Goal: Information Seeking & Learning: Compare options

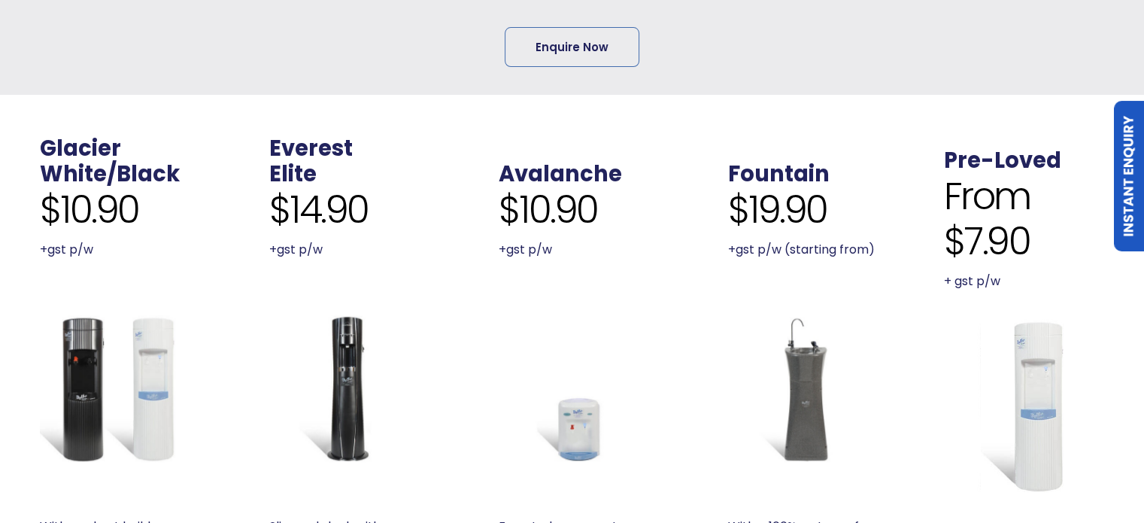
scroll to position [677, 0]
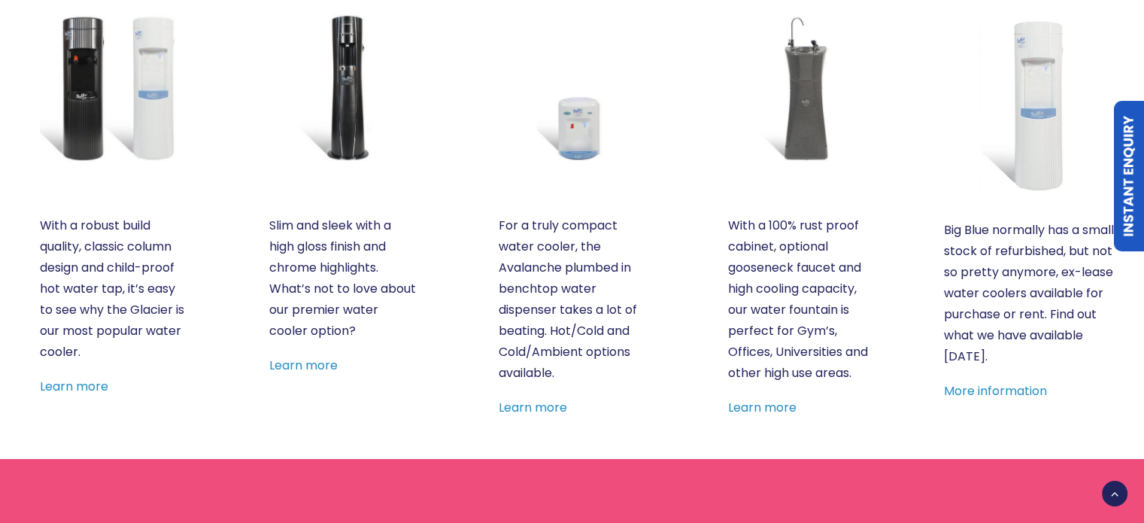
click at [588, 145] on img at bounding box center [572, 87] width 147 height 147
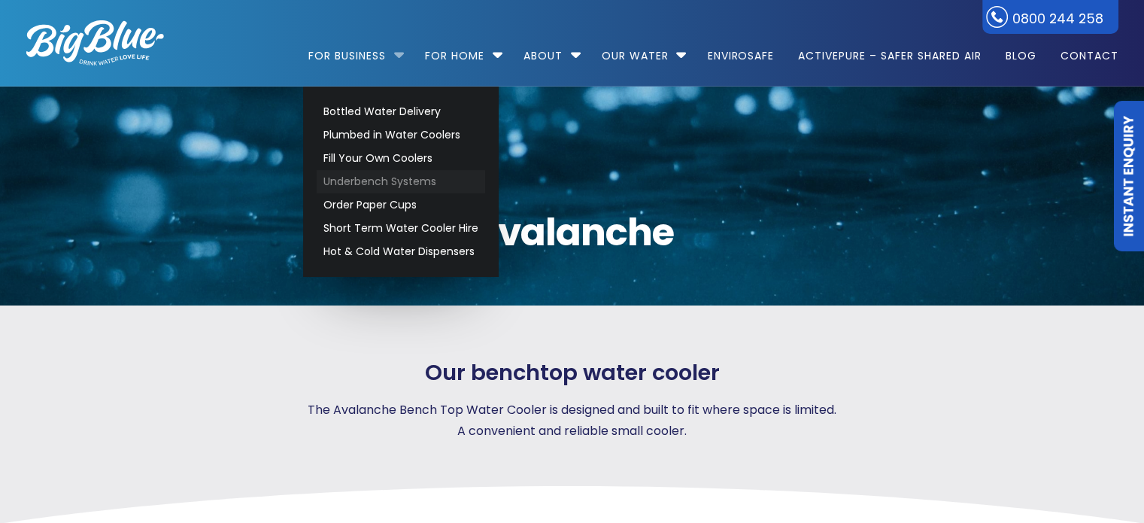
click at [412, 176] on link "Underbench Systems" at bounding box center [401, 181] width 168 height 23
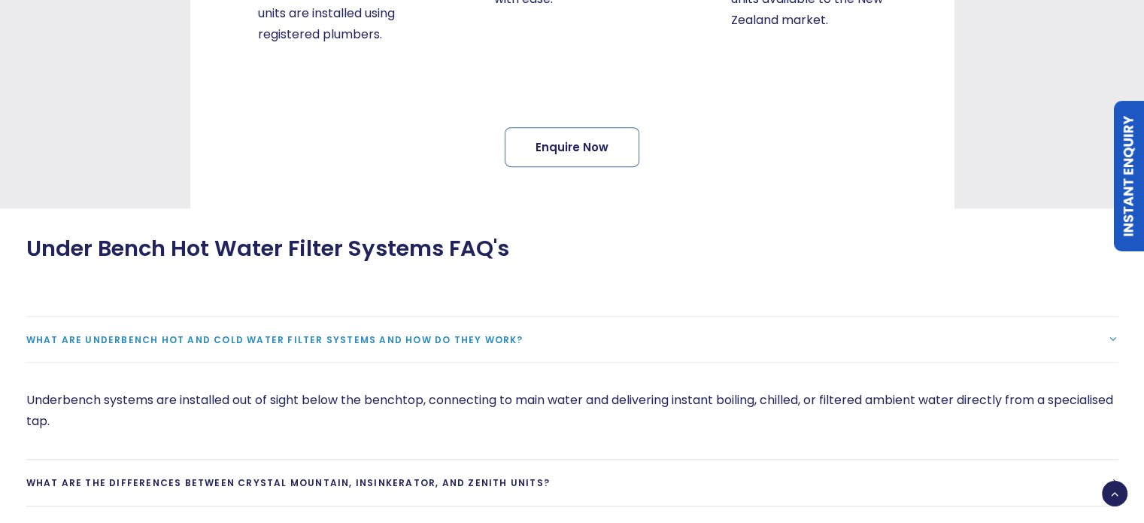
scroll to position [1053, 0]
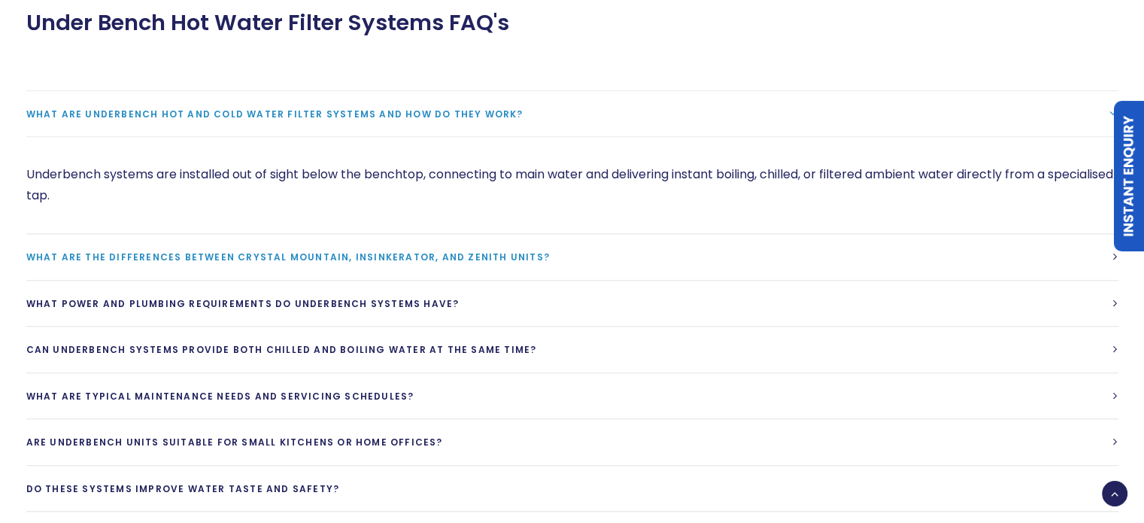
click at [448, 264] on link "What are the differences between Crystal Mountain, Insinkerator, and Zenith uni…" at bounding box center [572, 257] width 1092 height 46
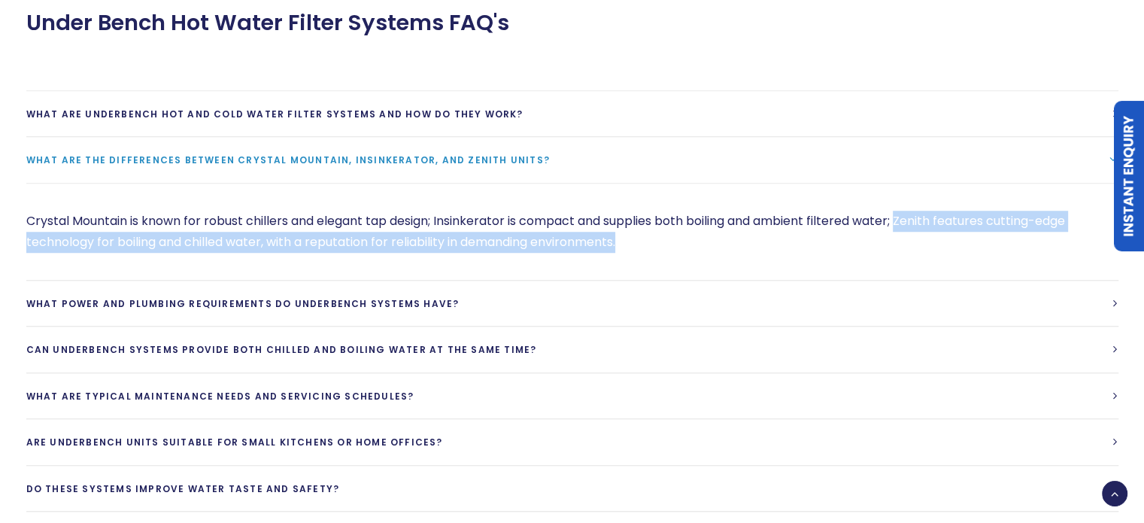
drag, startPoint x: 909, startPoint y: 216, endPoint x: 930, endPoint y: 237, distance: 29.8
click at [930, 237] on p "Crystal Mountain is known for robust chillers and elegant tap design; Insinkera…" at bounding box center [572, 232] width 1092 height 42
copy p "Zenith features cutting-edge technology for boiling and chilled water, with a r…"
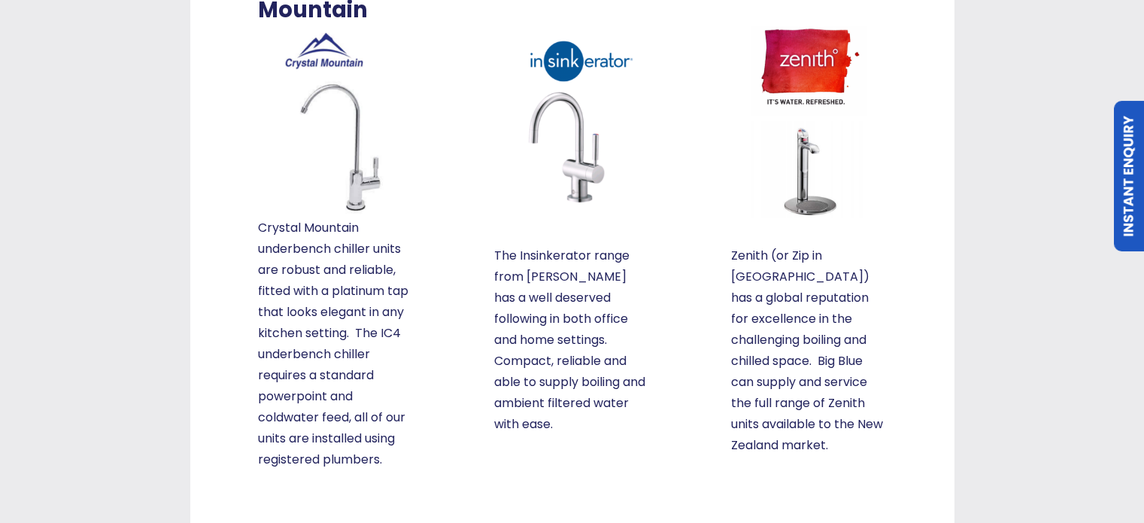
scroll to position [376, 0]
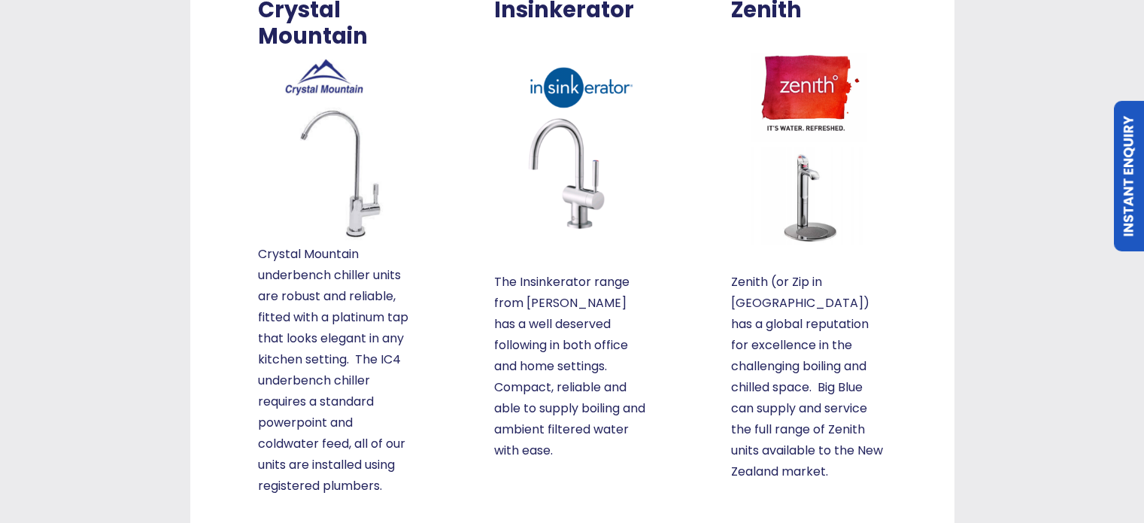
click at [786, 294] on p "Zenith (or Zip in Australia) has a global reputation for excellence in the chal…" at bounding box center [809, 377] width 156 height 211
click at [811, 165] on img at bounding box center [809, 147] width 156 height 194
click at [790, 71] on img at bounding box center [809, 147] width 156 height 194
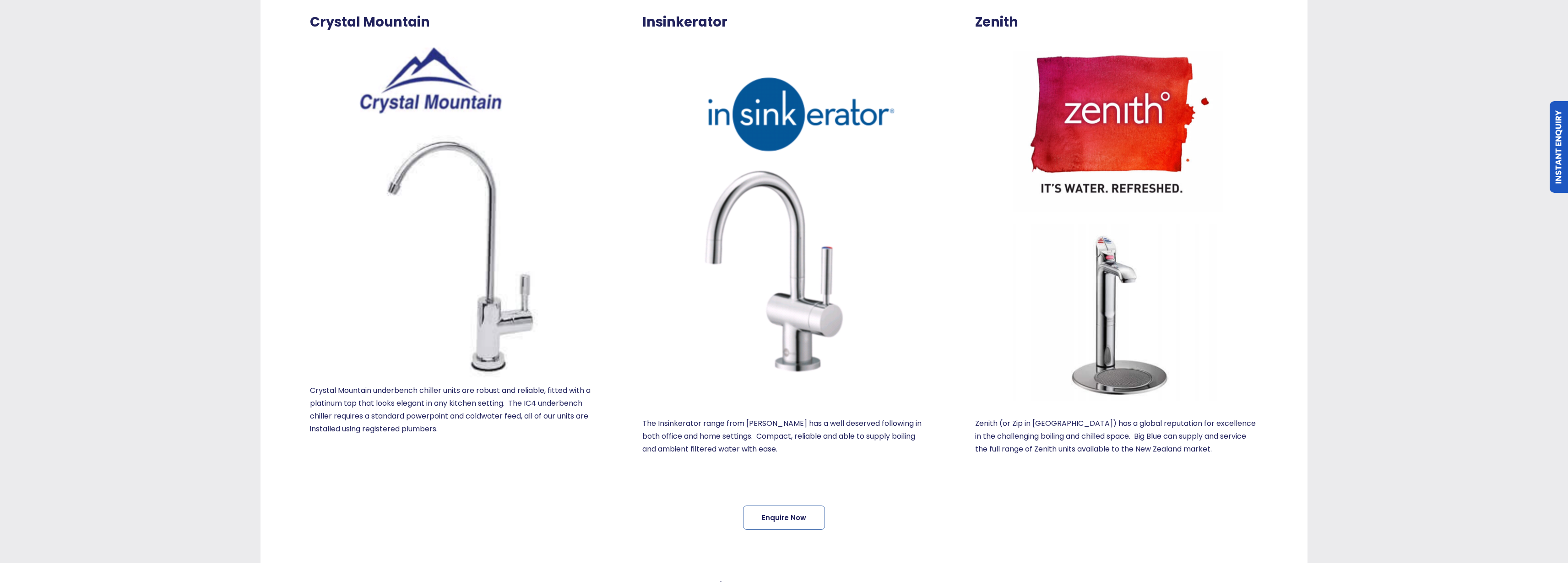
scroll to position [275, 0]
